Goal: Transaction & Acquisition: Purchase product/service

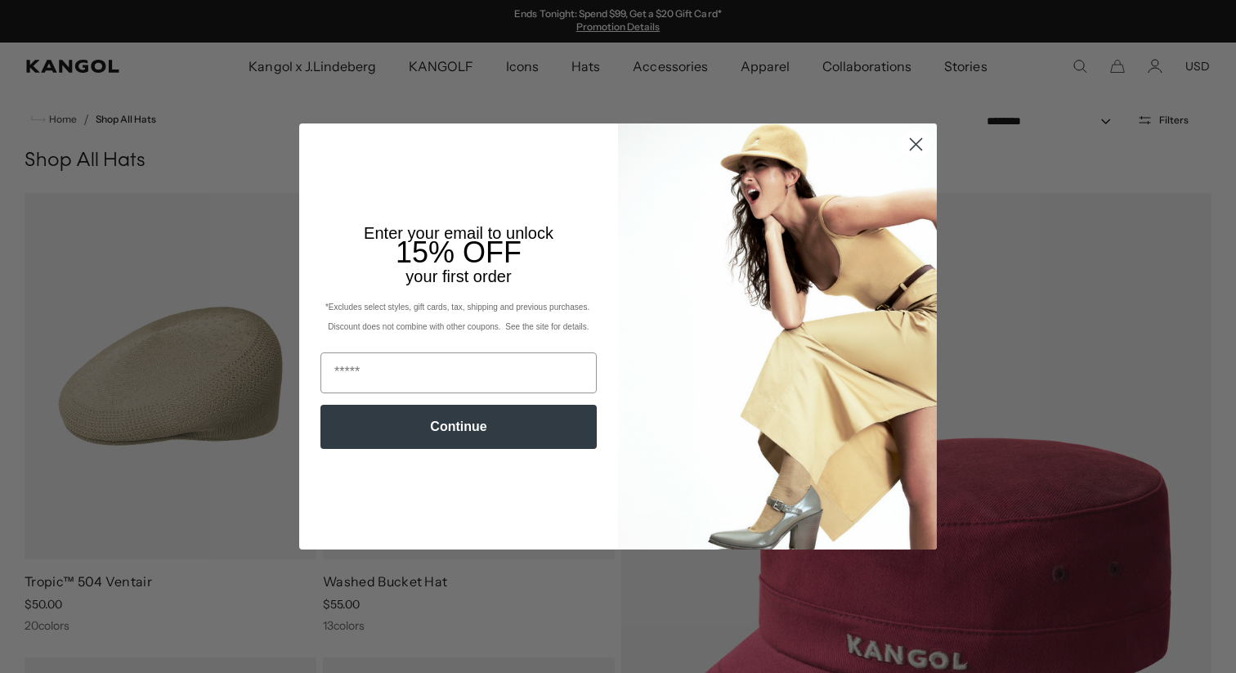
click at [917, 146] on icon "Close dialog" at bounding box center [916, 144] width 11 height 11
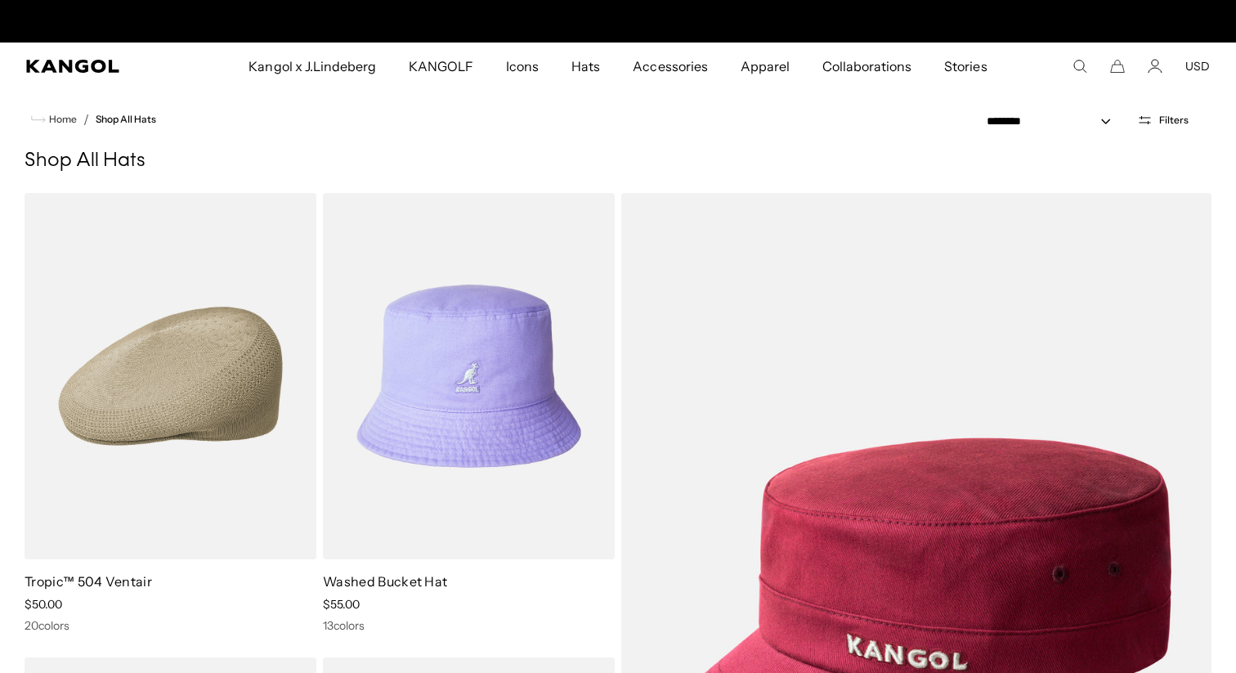
click at [1076, 72] on icon "Search here" at bounding box center [1079, 66] width 15 height 15
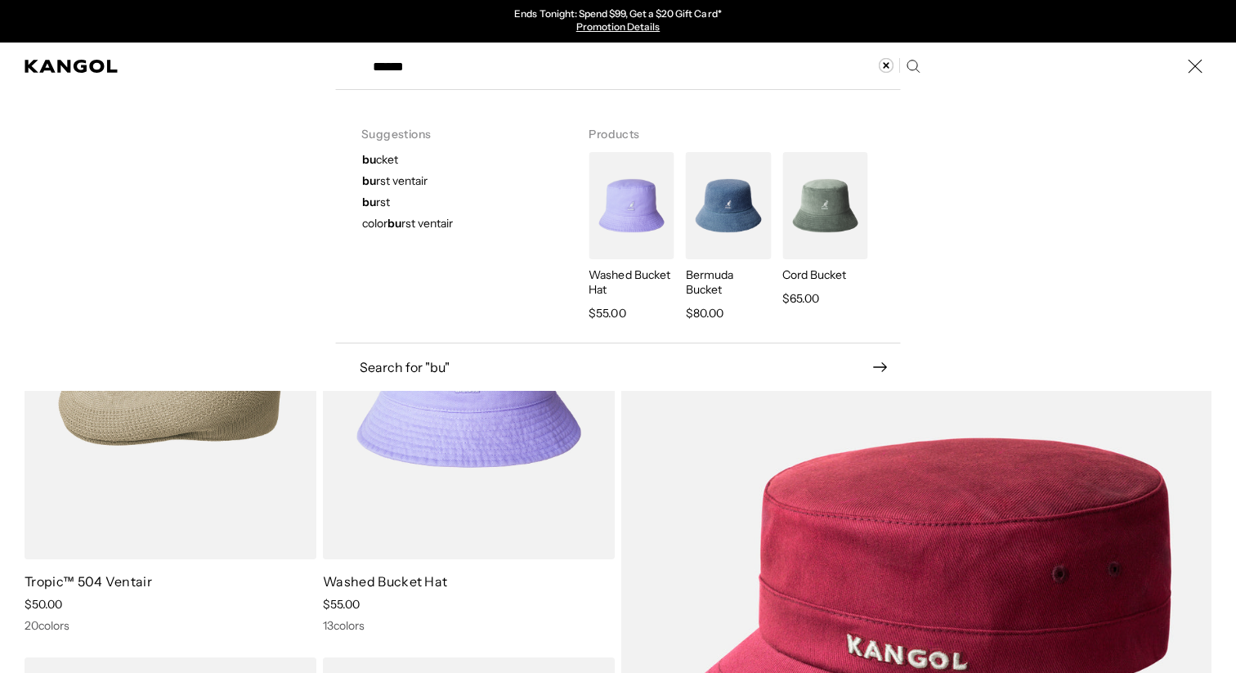
type input "******"
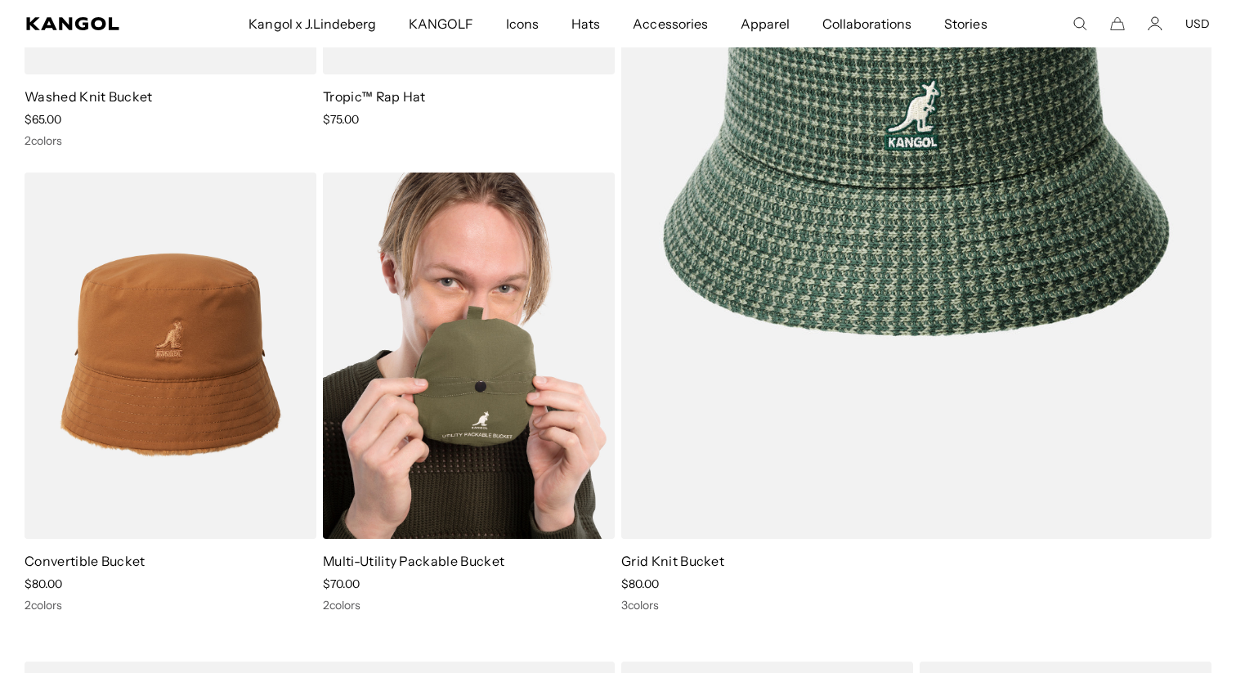
click at [469, 340] on img at bounding box center [469, 355] width 292 height 366
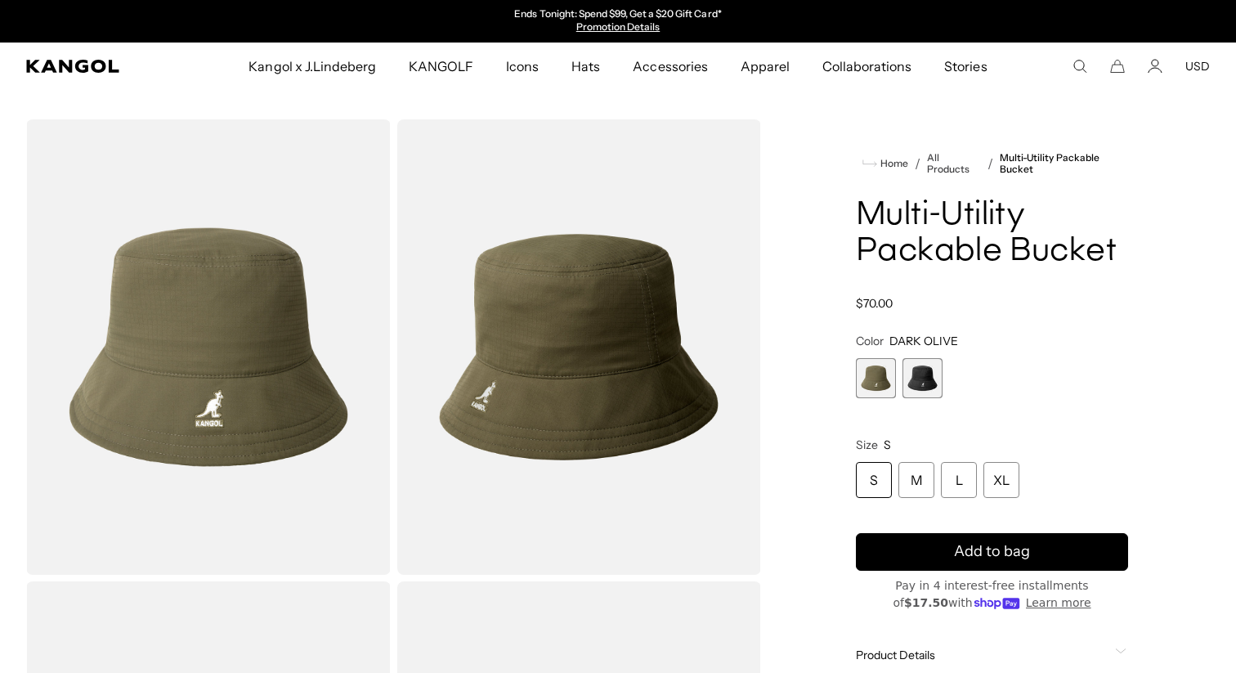
click at [925, 388] on span "2 of 2" at bounding box center [922, 378] width 40 height 40
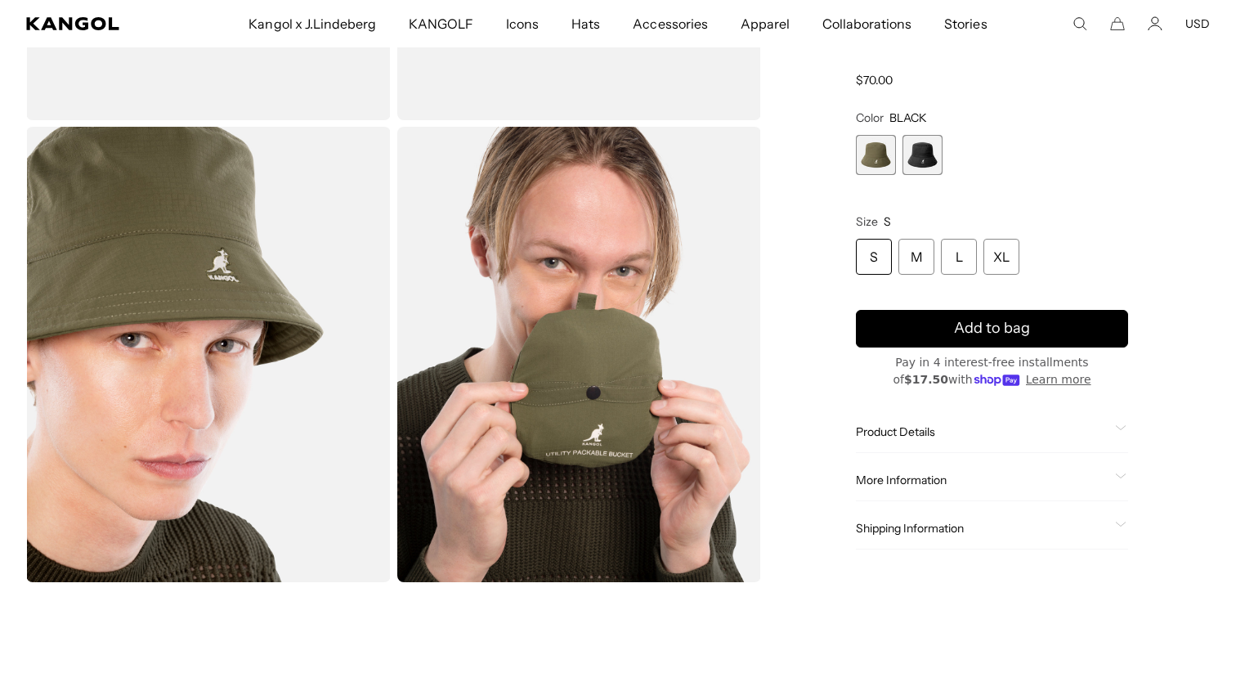
scroll to position [0, 337]
click at [870, 254] on div "S" at bounding box center [874, 257] width 36 height 36
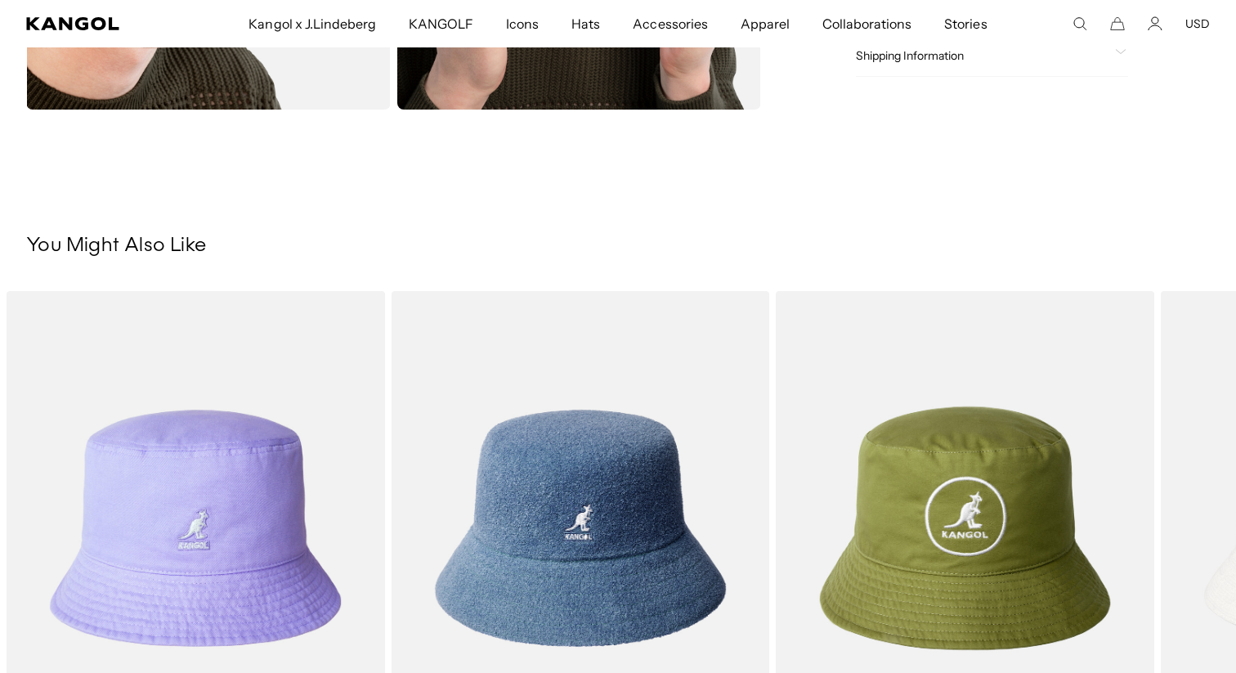
scroll to position [1379, 0]
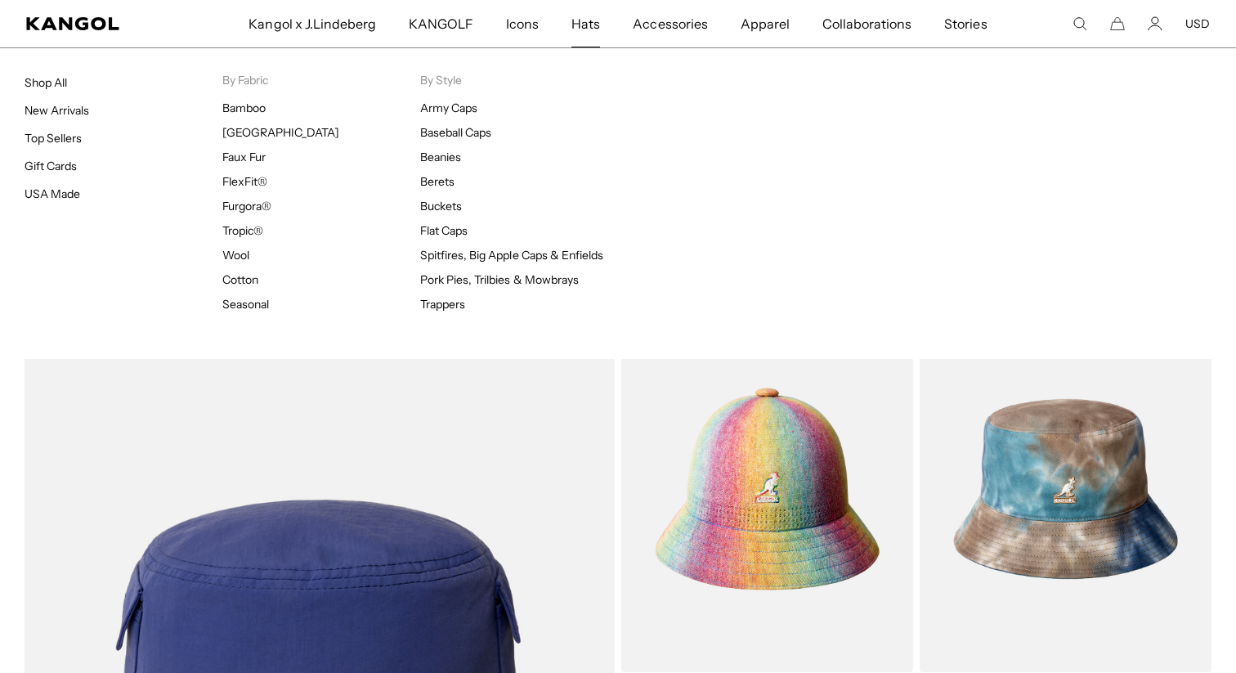
scroll to position [0, 337]
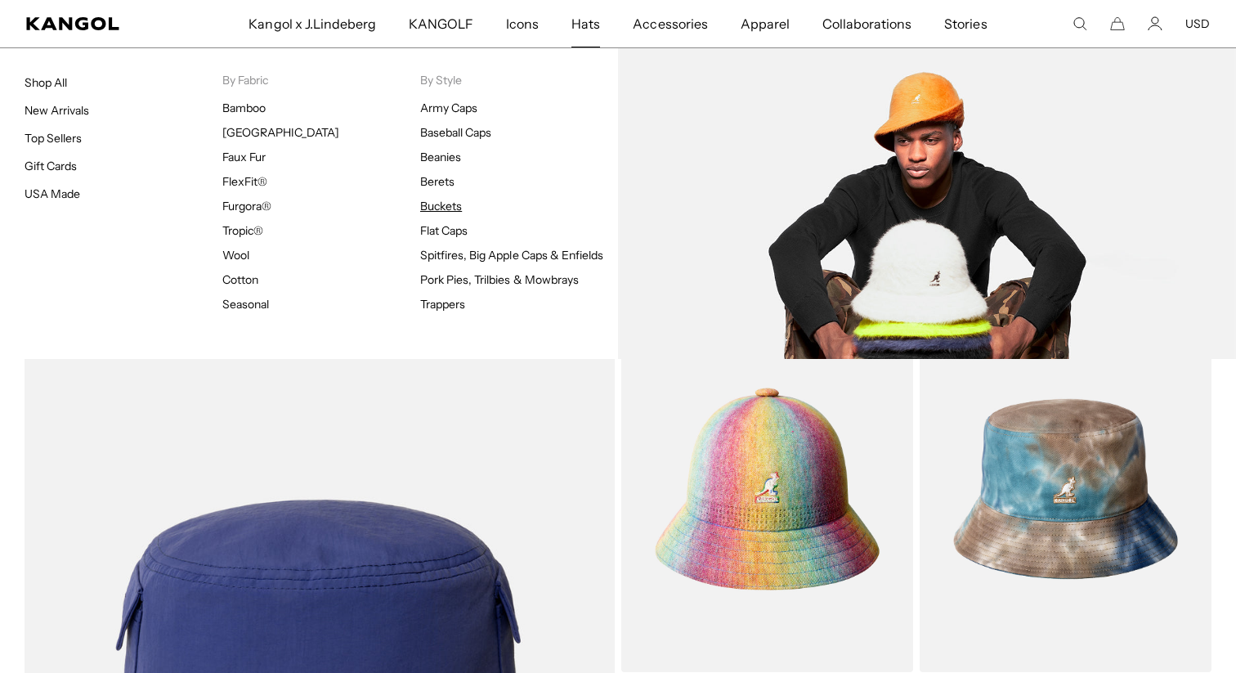
click at [449, 207] on link "Buckets" at bounding box center [441, 206] width 42 height 15
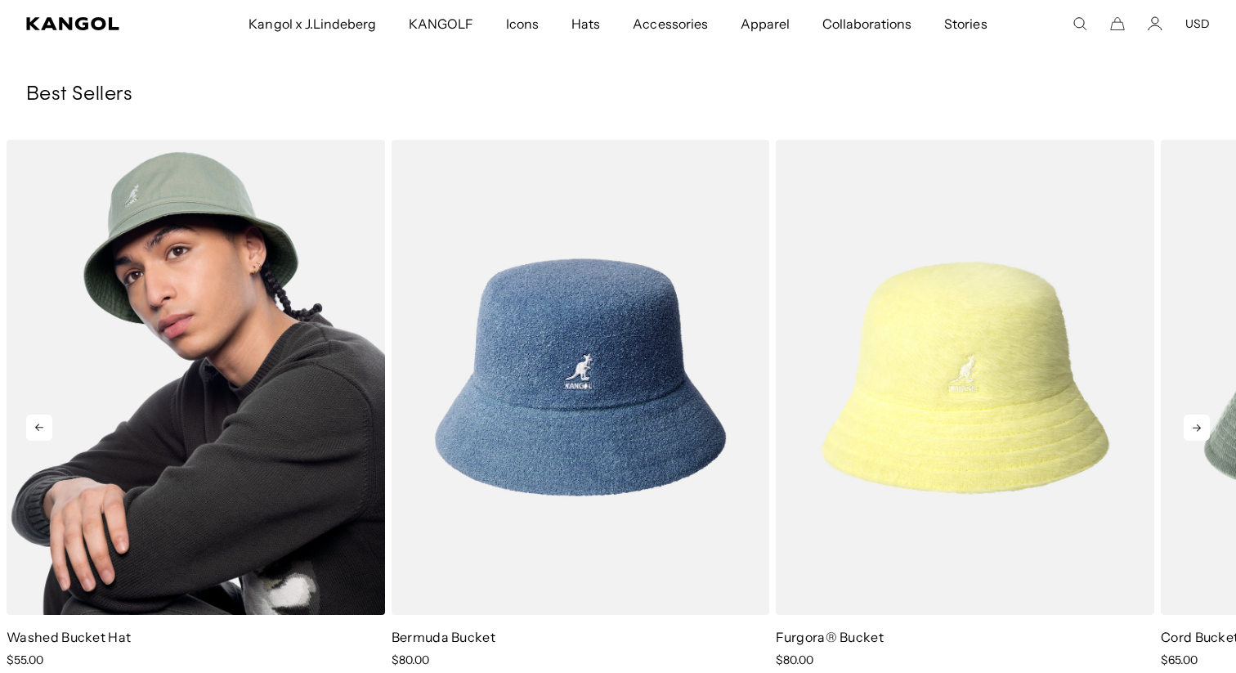
click at [238, 331] on img "1 of 10" at bounding box center [196, 377] width 378 height 475
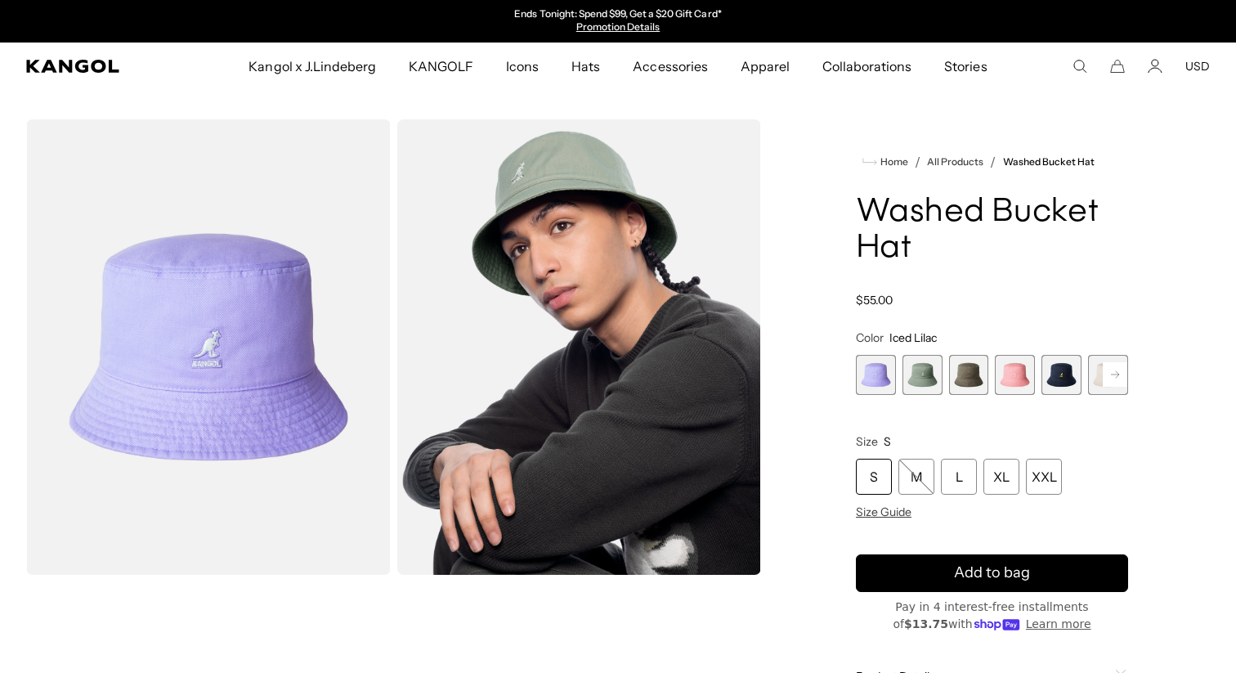
click at [974, 374] on span "3 of 13" at bounding box center [969, 375] width 40 height 40
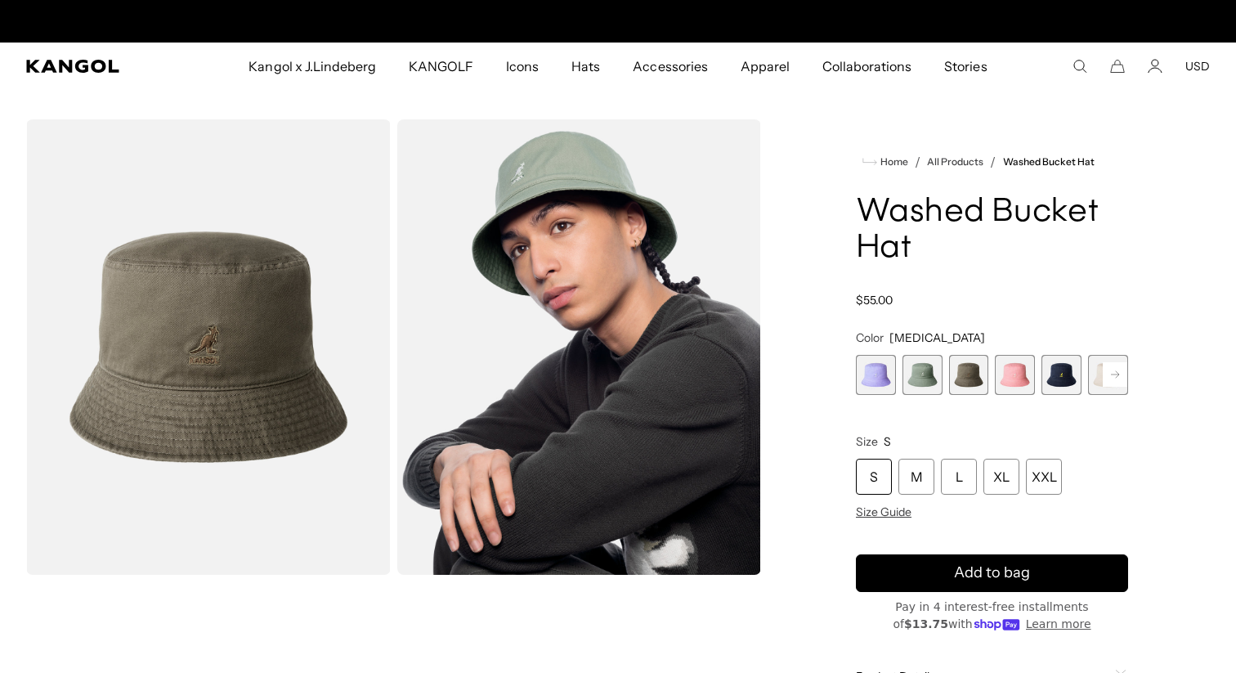
scroll to position [0, 337]
click at [1059, 372] on span "5 of 13" at bounding box center [1061, 375] width 40 height 40
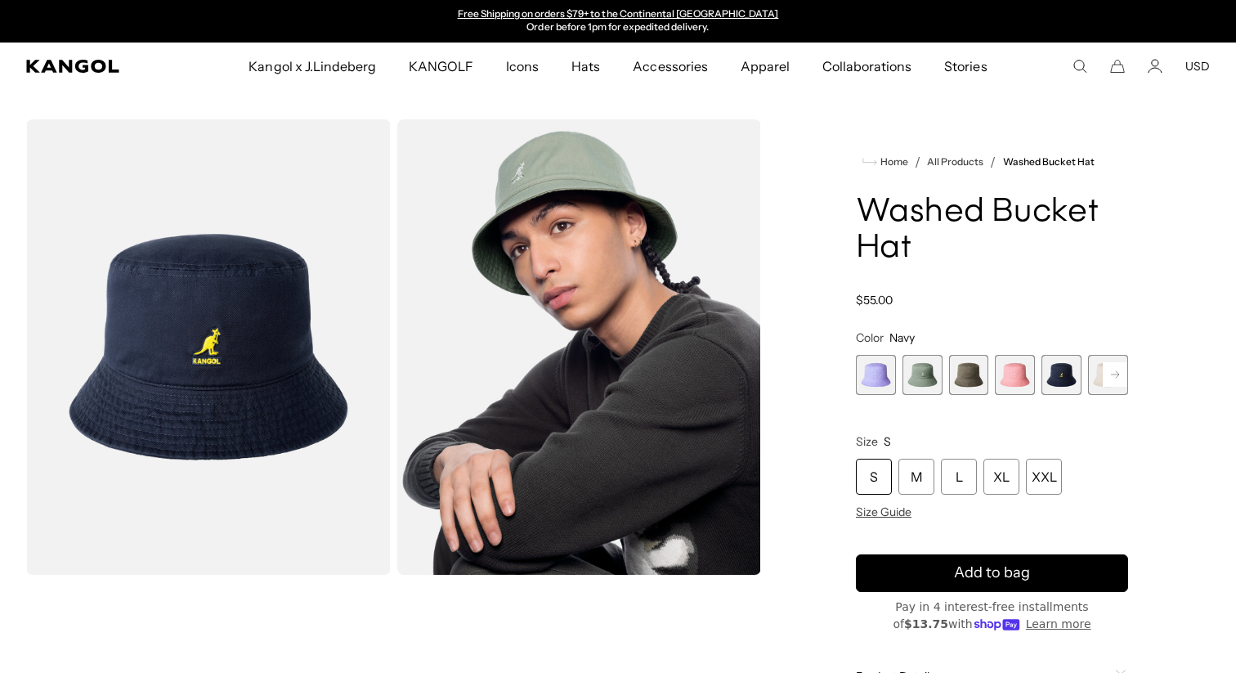
click at [1118, 371] on rect at bounding box center [1115, 374] width 25 height 25
click at [1117, 371] on rect at bounding box center [1115, 374] width 25 height 25
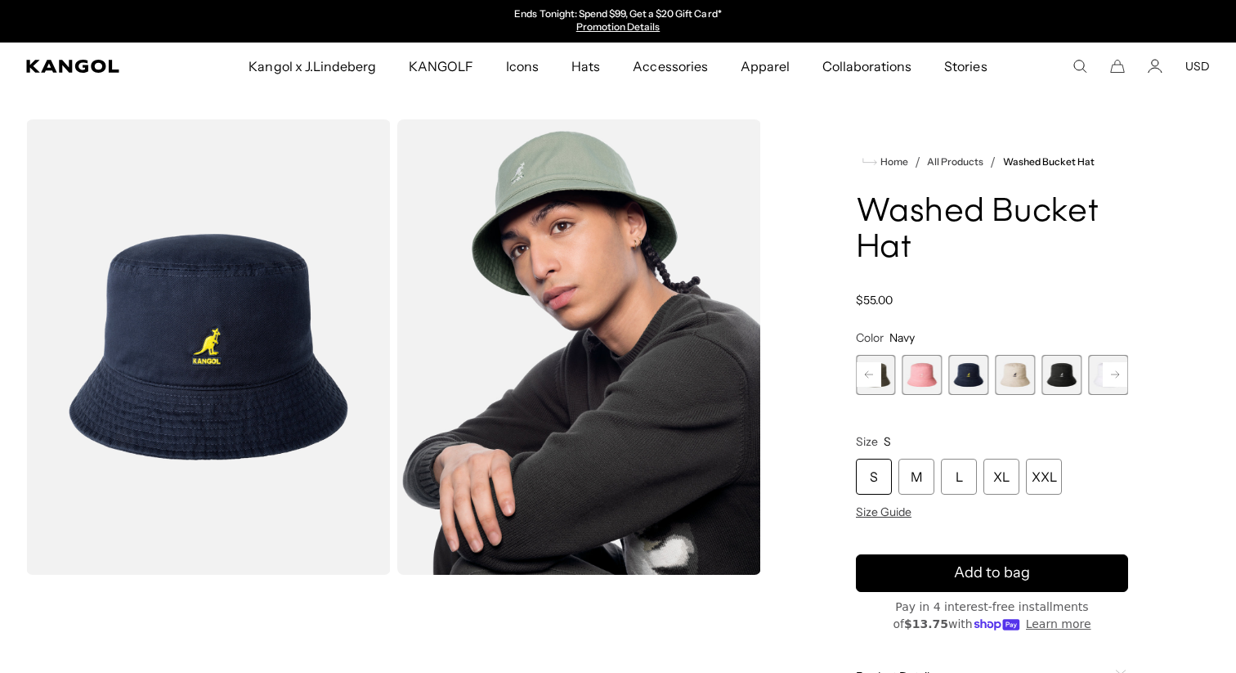
click at [1117, 371] on rect at bounding box center [1115, 374] width 25 height 25
click at [1010, 373] on span "7 of 13" at bounding box center [1015, 375] width 40 height 40
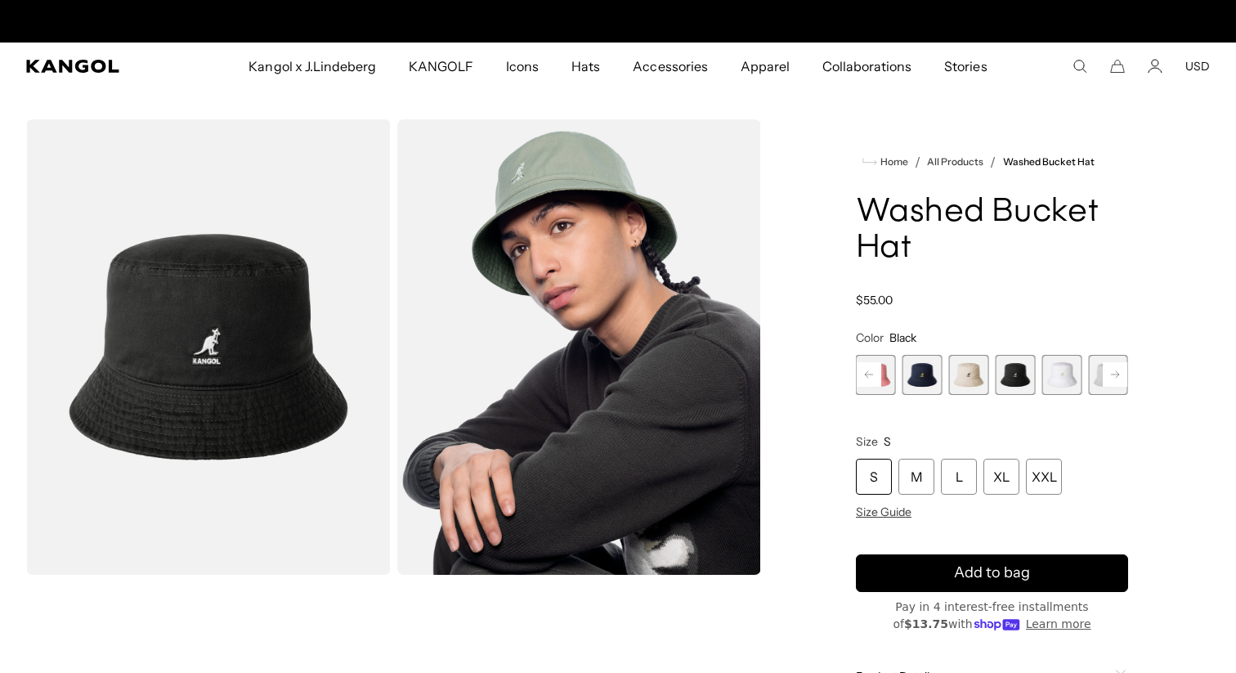
scroll to position [0, 337]
click at [977, 373] on span "6 of 13" at bounding box center [969, 375] width 40 height 40
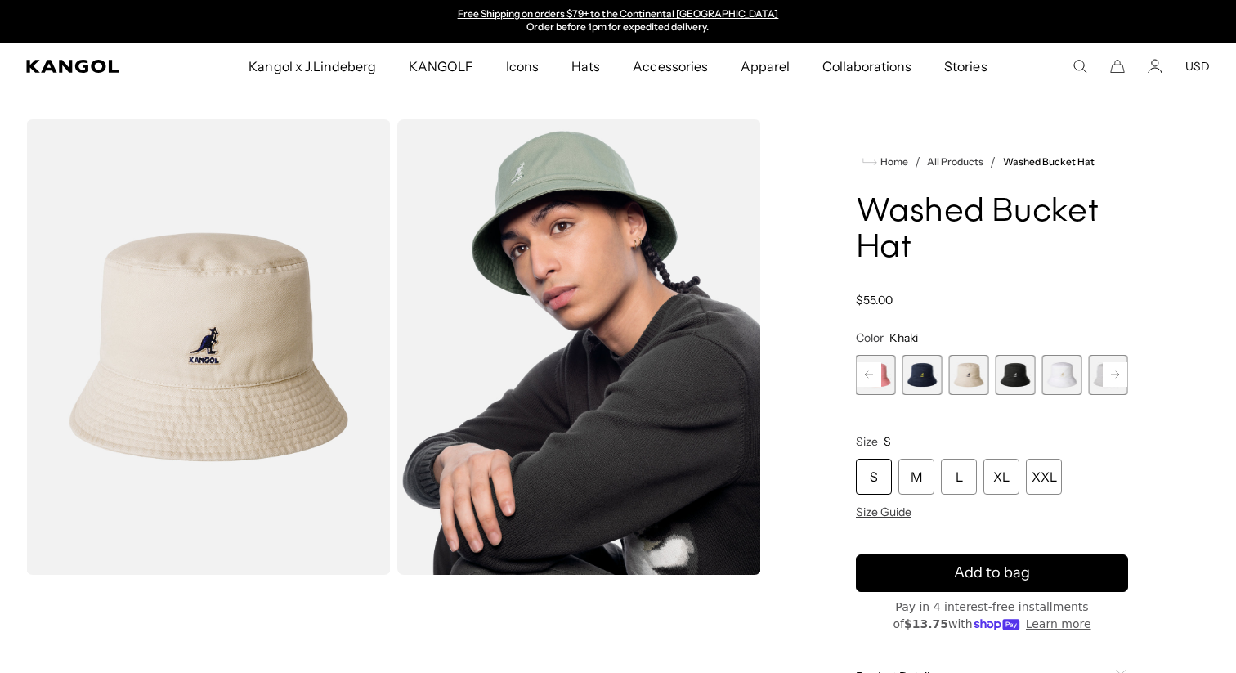
drag, startPoint x: 1055, startPoint y: 373, endPoint x: 1101, endPoint y: 374, distance: 46.6
click at [1055, 373] on span "8 of 13" at bounding box center [1061, 375] width 40 height 40
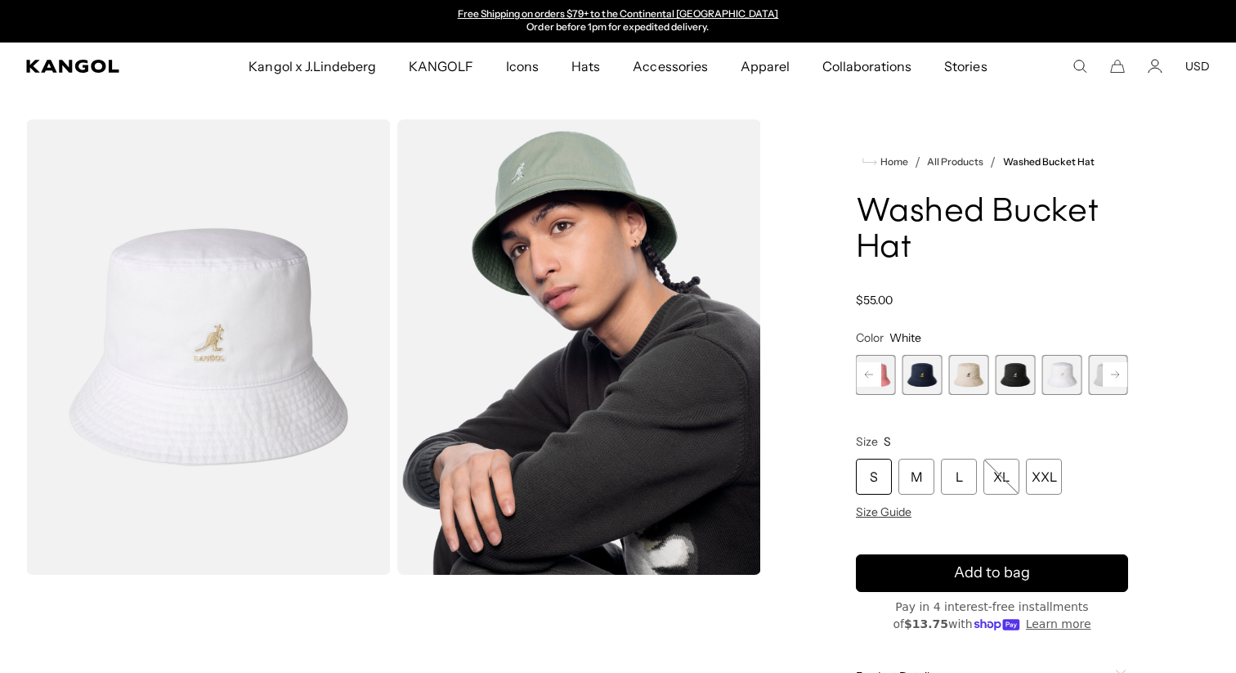
click at [1126, 371] on rect at bounding box center [1115, 374] width 25 height 25
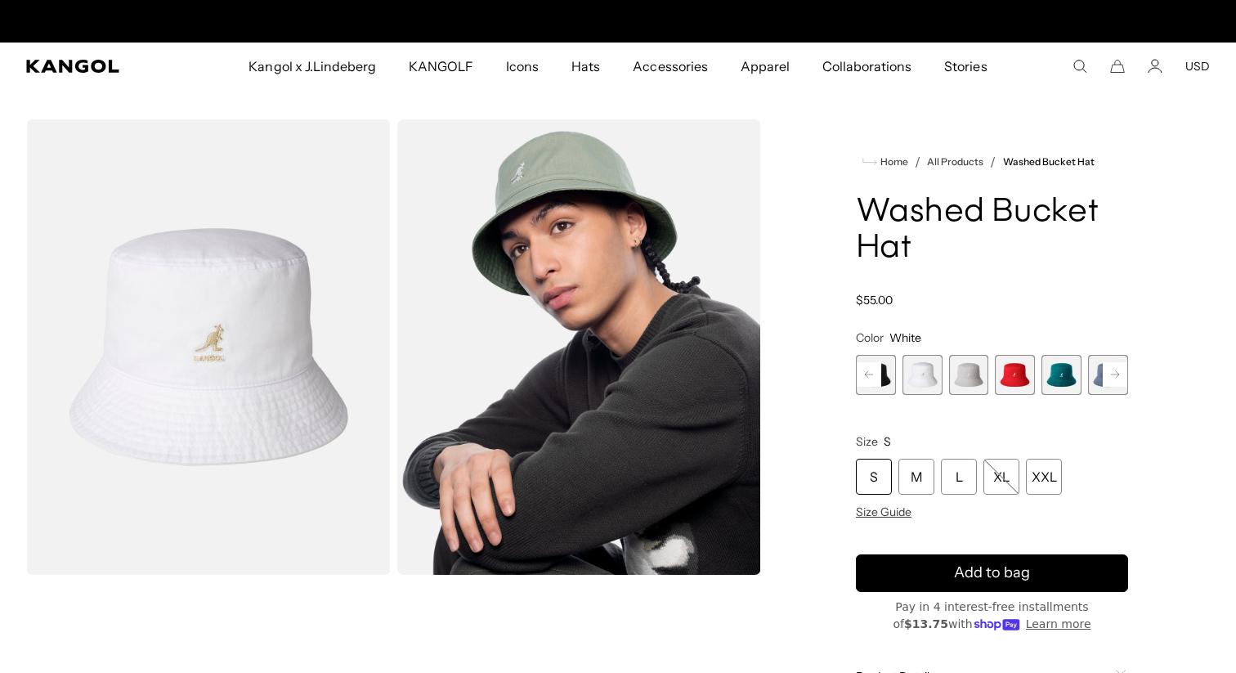
click at [1126, 371] on rect at bounding box center [1115, 374] width 25 height 25
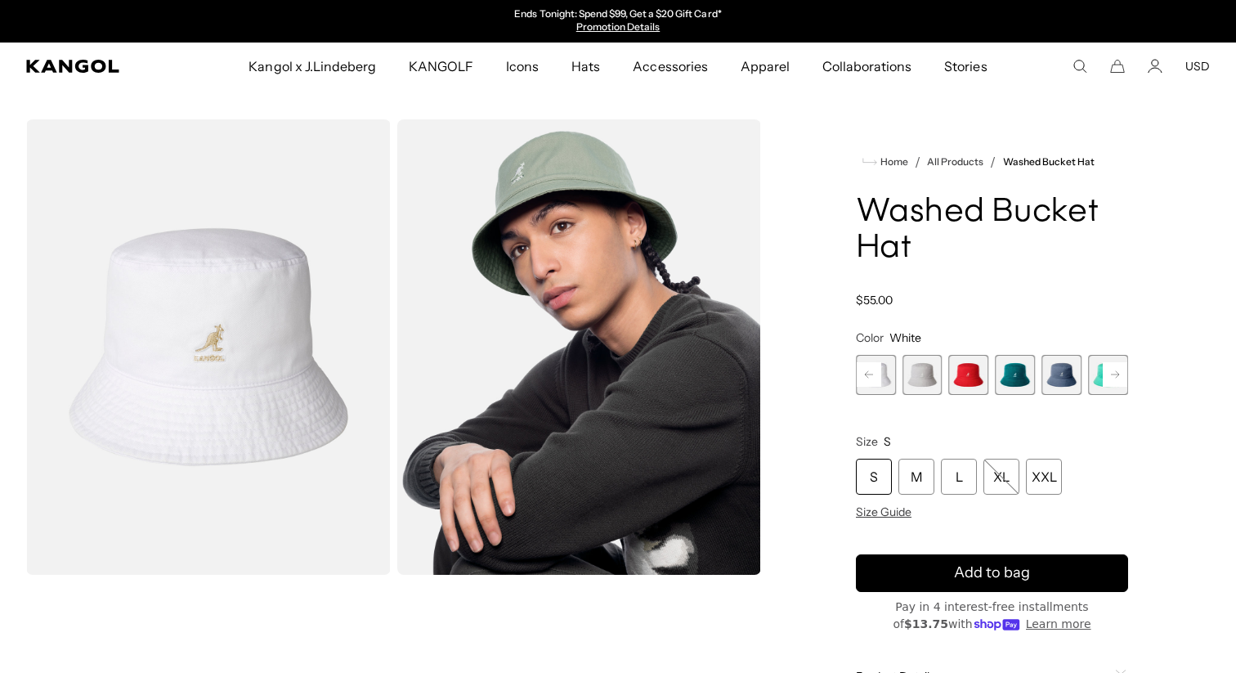
click at [1126, 371] on rect at bounding box center [1115, 374] width 25 height 25
drag, startPoint x: 1004, startPoint y: 373, endPoint x: 1045, endPoint y: 374, distance: 40.9
click at [1005, 373] on span "11 of 13" at bounding box center [1016, 375] width 40 height 40
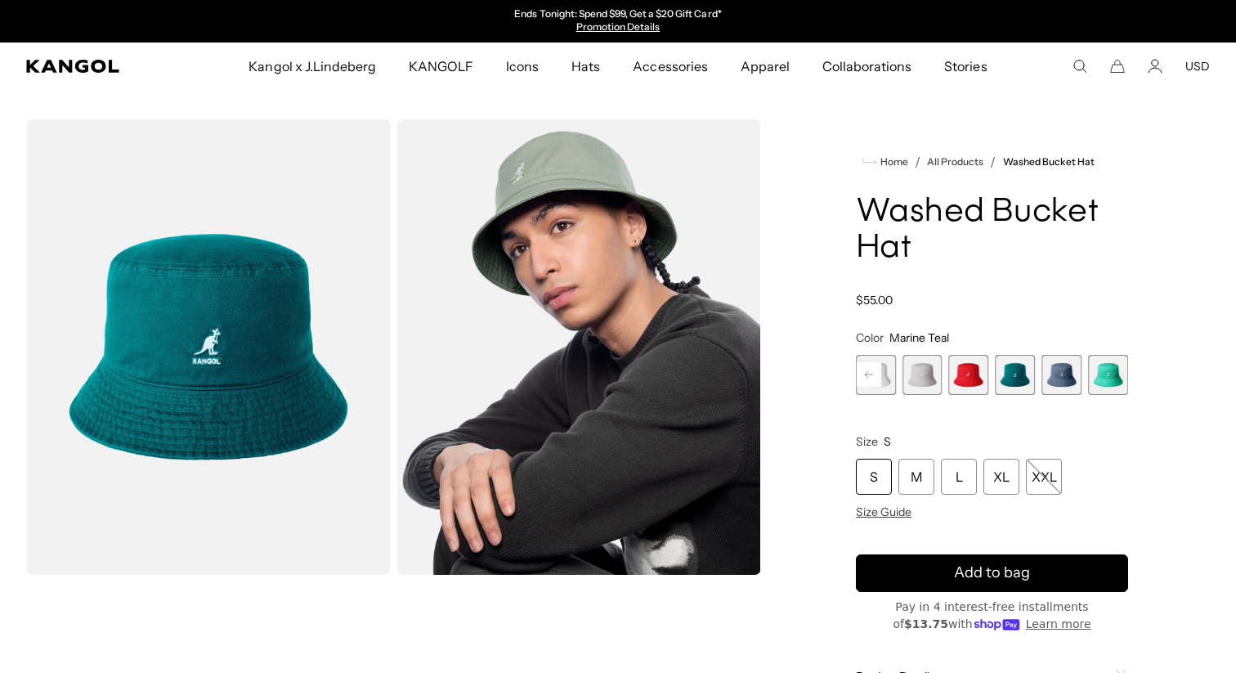
click at [1065, 372] on span "12 of 13" at bounding box center [1061, 375] width 40 height 40
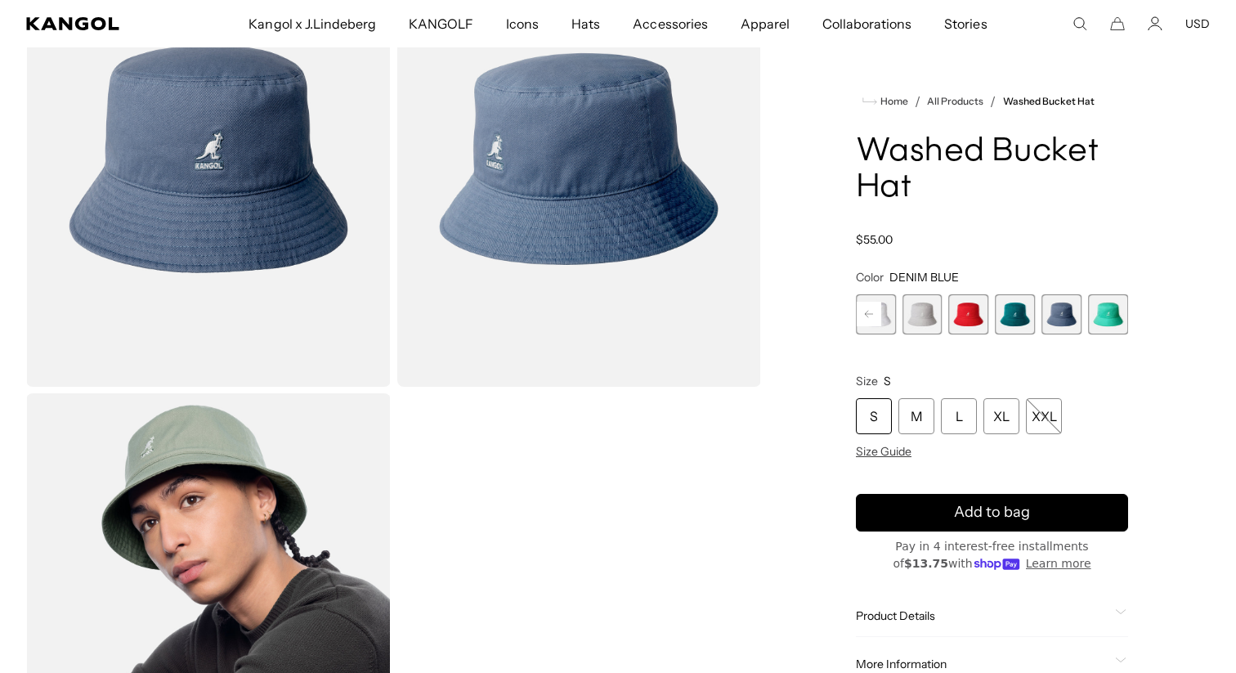
click at [875, 419] on div "S" at bounding box center [874, 416] width 36 height 36
